Goal: Information Seeking & Learning: Find specific fact

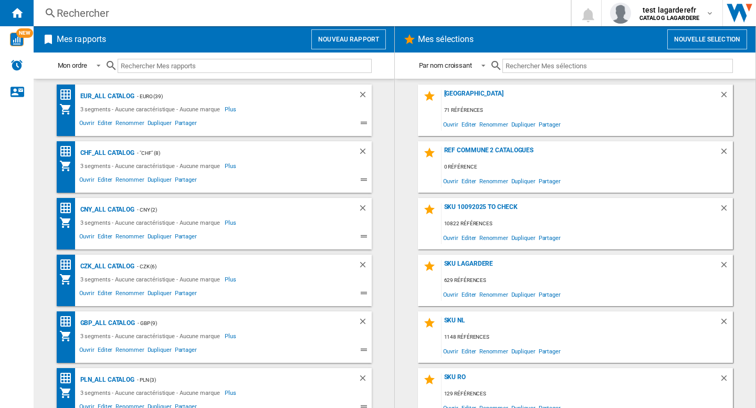
click at [151, 8] on div "Rechercher" at bounding box center [300, 13] width 486 height 15
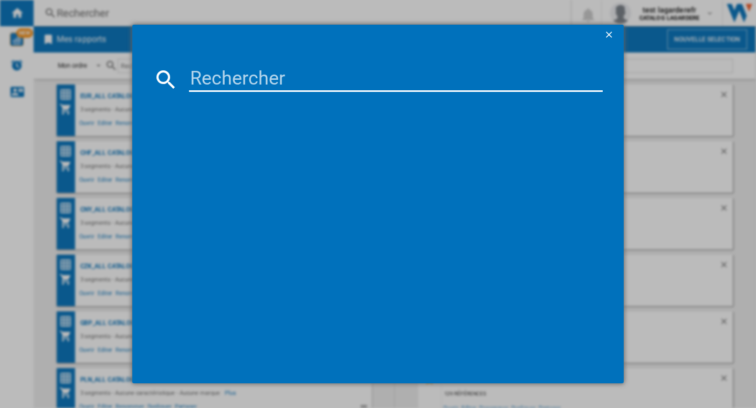
click at [209, 79] on input at bounding box center [395, 79] width 413 height 25
paste input "[PERSON_NAME] GOOD GIRL GONE BAD EAU DE PARFUM 50 ML"
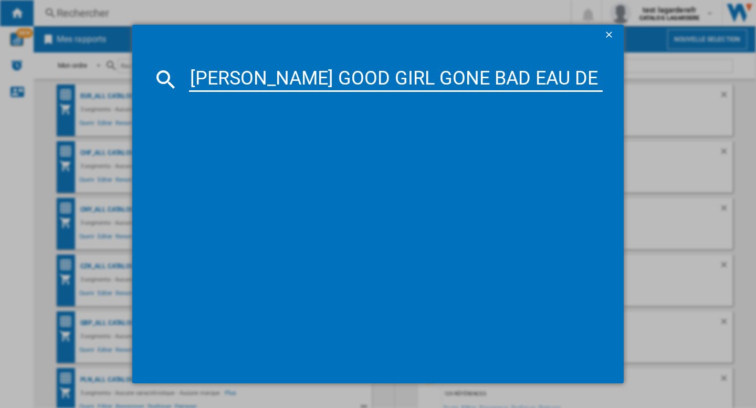
scroll to position [0, 46]
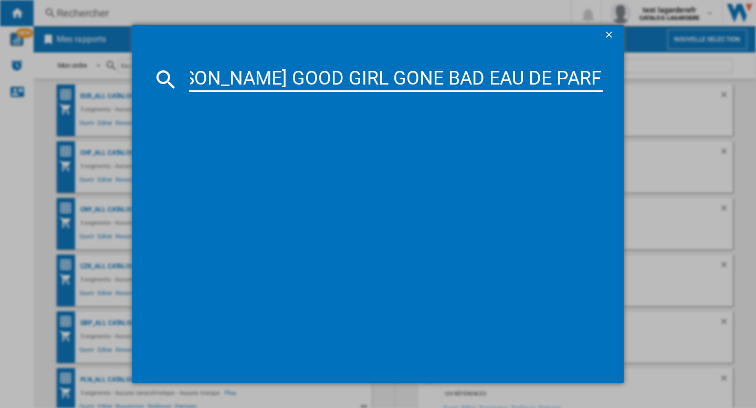
type input "[PERSON_NAME] GOOD GIRL GONE BAD EAU DE PARFUM 50 ML"
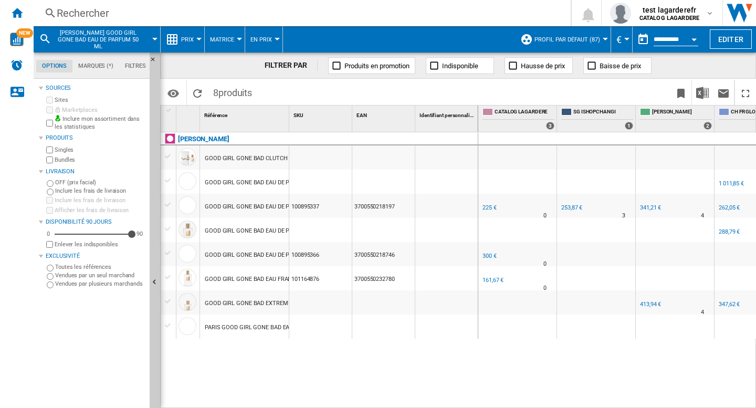
click at [268, 203] on div "GOOD GIRL GONE BAD EAU DE PARFUM 50 ML" at bounding box center [265, 207] width 121 height 24
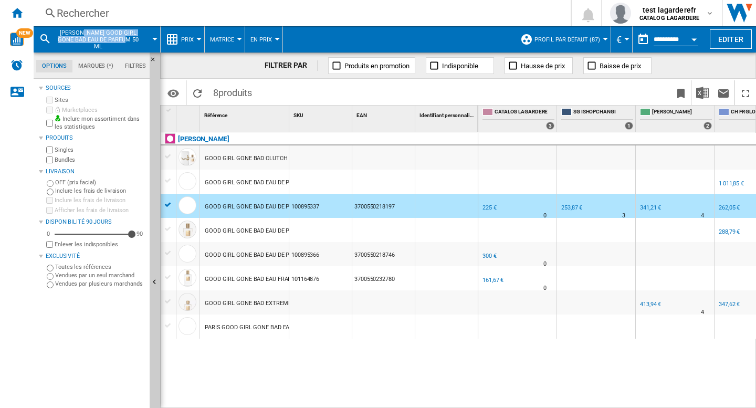
click at [262, 14] on div "Rechercher" at bounding box center [300, 13] width 486 height 15
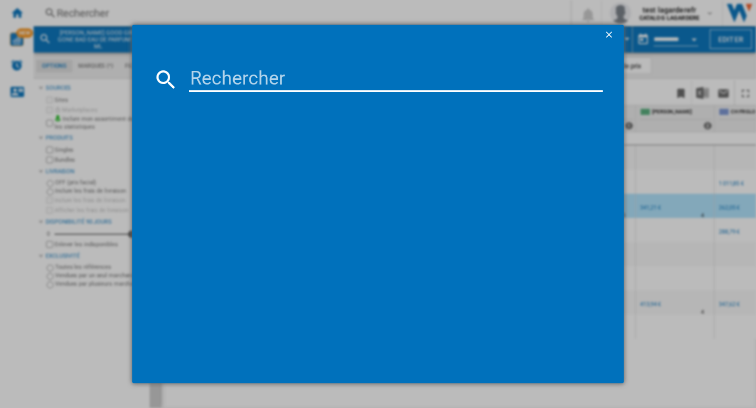
click at [274, 76] on input at bounding box center [395, 79] width 413 height 25
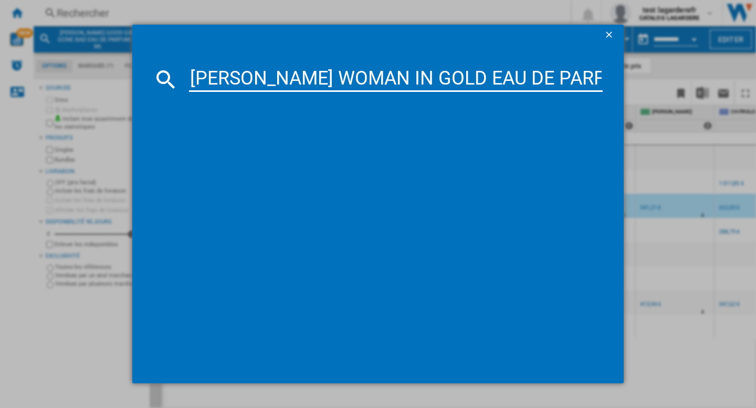
type input "[PERSON_NAME] WOMAN IN GOLD EAU DE PARFUM 50 ML"
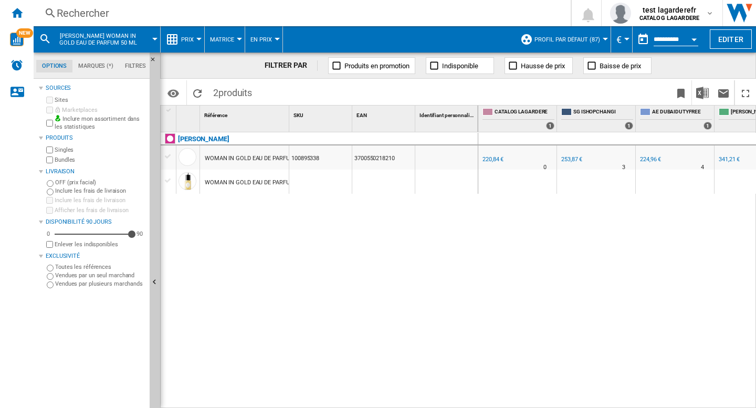
click at [686, 162] on div "AE DUBAIDUTYFREE +1.9 % 224,96 € % N/A 4 AE DUBAIDUTYFREE" at bounding box center [675, 160] width 74 height 24
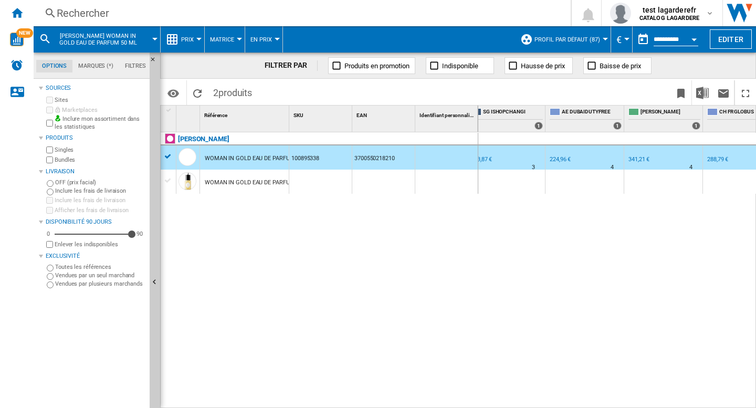
scroll to position [0, 93]
click at [544, 343] on div "0.0 % 220,84 € % N/A 0 SG ISHOPCHANGI" at bounding box center [617, 270] width 278 height 276
click at [362, 286] on div "[PERSON_NAME] WOMAN IN GOLD EAU DE PARFUM 50 ML 100895338 3700550218210 WOMAN I…" at bounding box center [319, 267] width 317 height 270
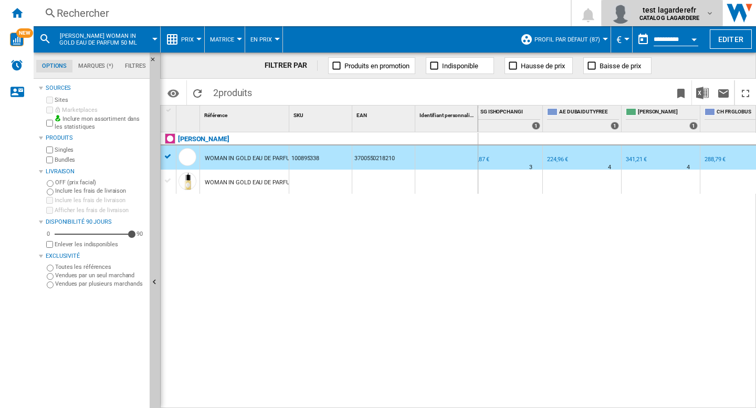
click at [686, 18] on b "CATALOG LAGARDERE" at bounding box center [669, 18] width 60 height 7
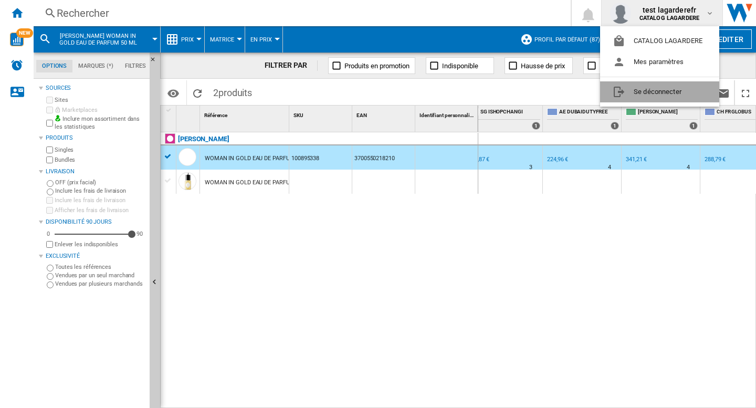
click at [653, 97] on button "Se déconnecter" at bounding box center [659, 91] width 119 height 21
